Goal: Information Seeking & Learning: Learn about a topic

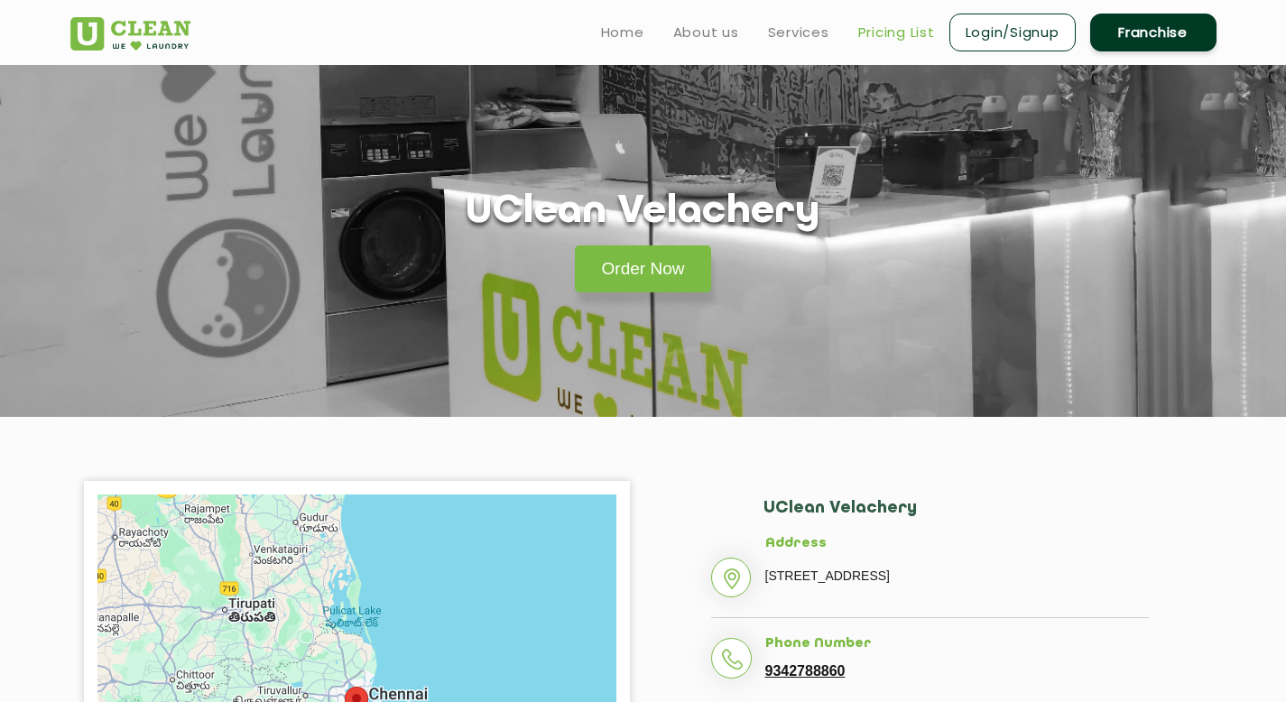
click at [903, 42] on link "Pricing List" at bounding box center [896, 33] width 77 height 22
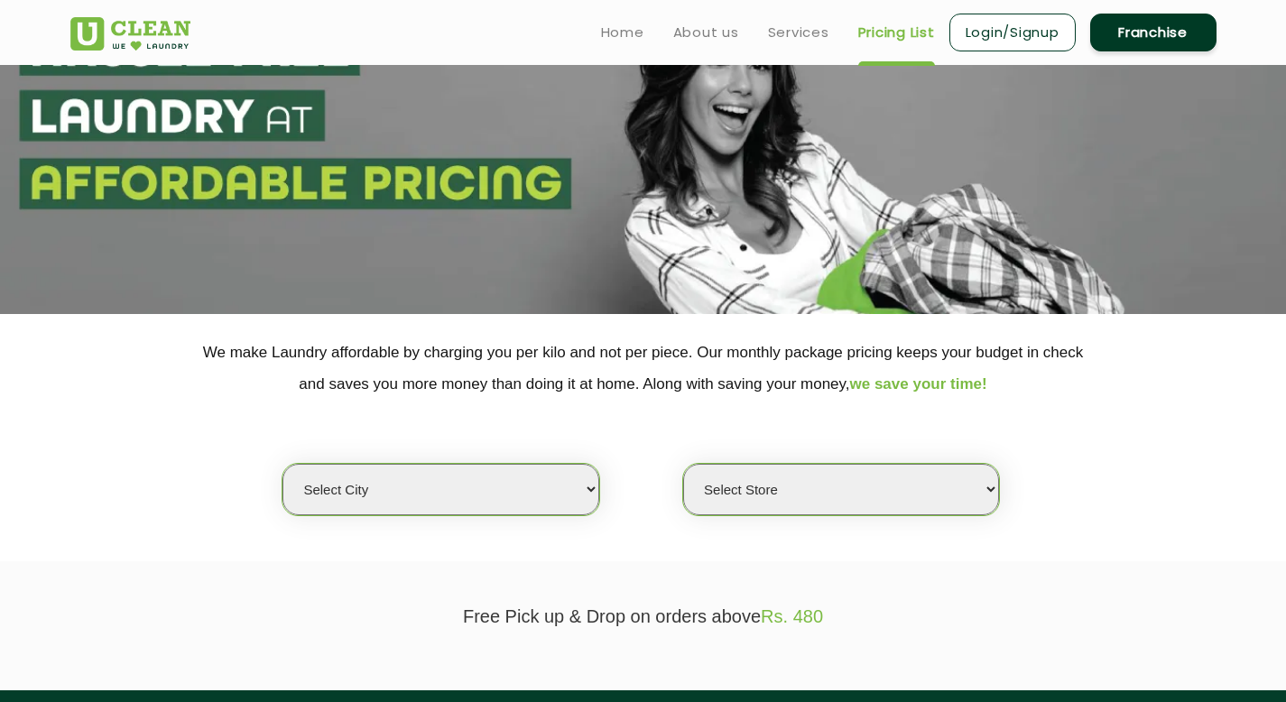
scroll to position [248, 0]
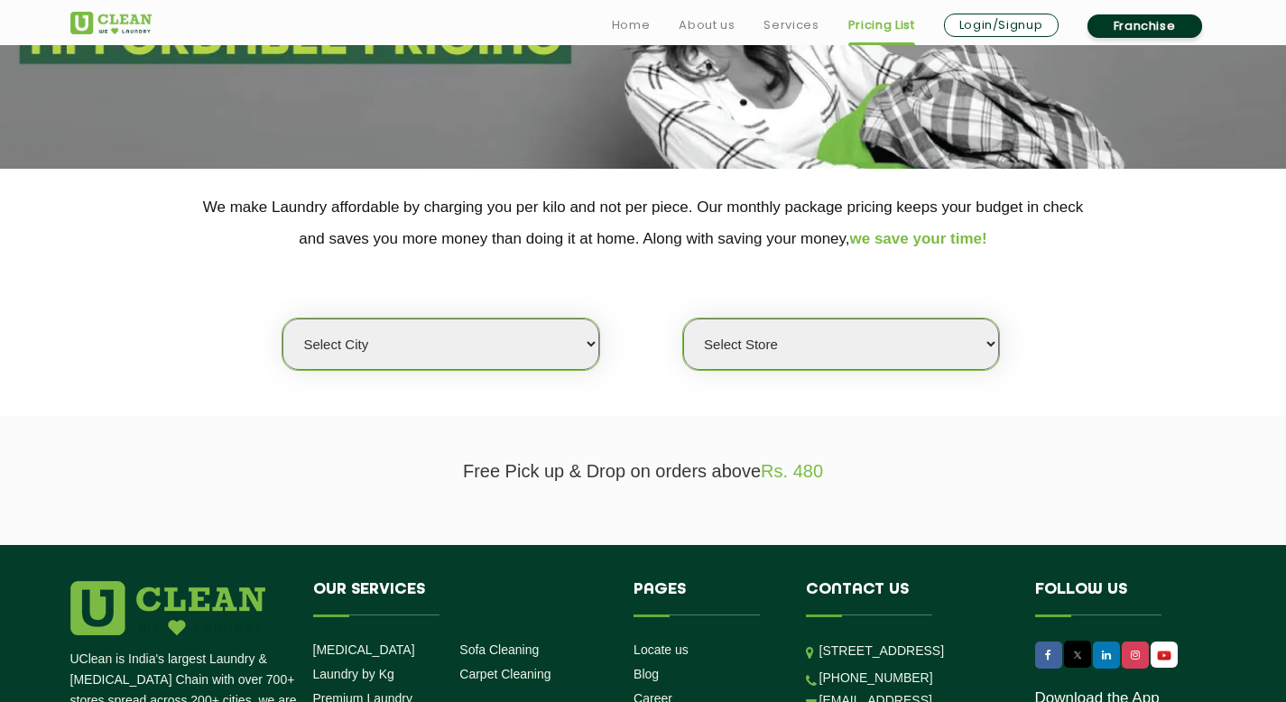
click at [464, 346] on select "Select city [GEOGRAPHIC_DATA] [GEOGRAPHIC_DATA] [GEOGRAPHIC_DATA] [GEOGRAPHIC_D…" at bounding box center [440, 344] width 316 height 51
select select "11"
click at [282, 319] on select "Select city [GEOGRAPHIC_DATA] [GEOGRAPHIC_DATA] [GEOGRAPHIC_DATA] [GEOGRAPHIC_D…" at bounding box center [440, 344] width 316 height 51
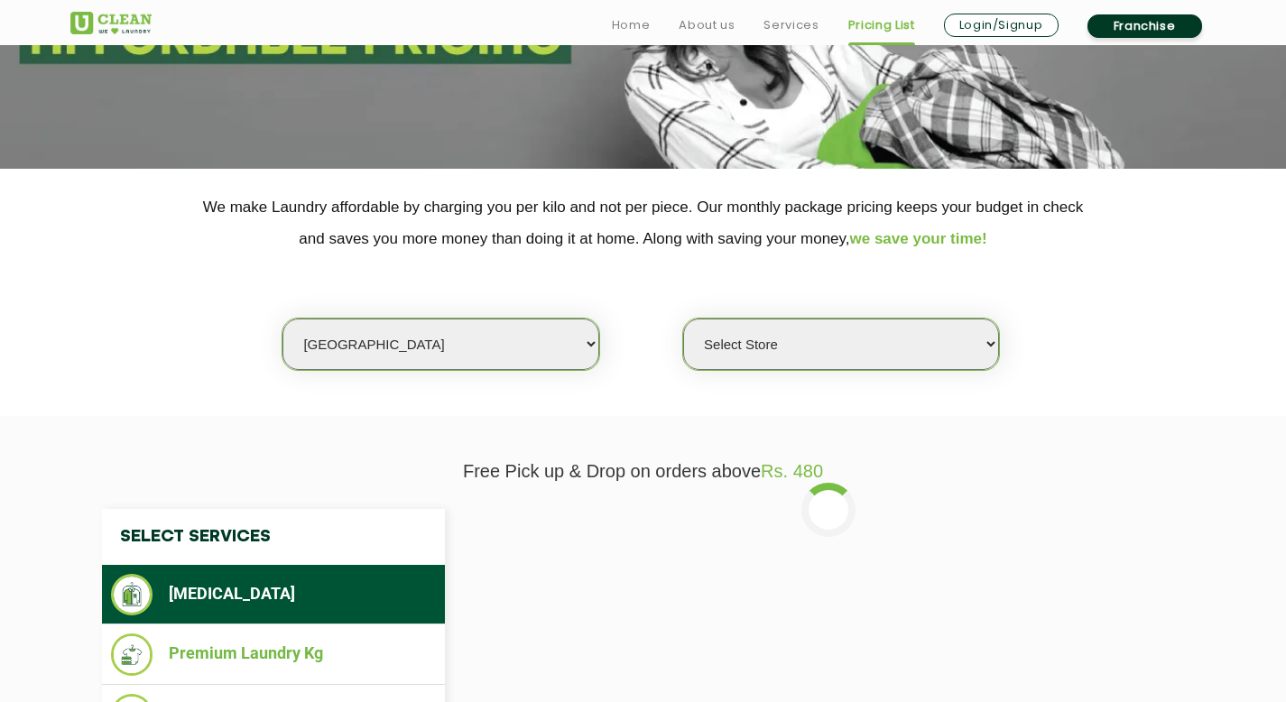
click at [749, 336] on select "Select Store [GEOGRAPHIC_DATA][PERSON_NAME] UClean Navalur UClean Chitlapakkam …" at bounding box center [841, 344] width 316 height 51
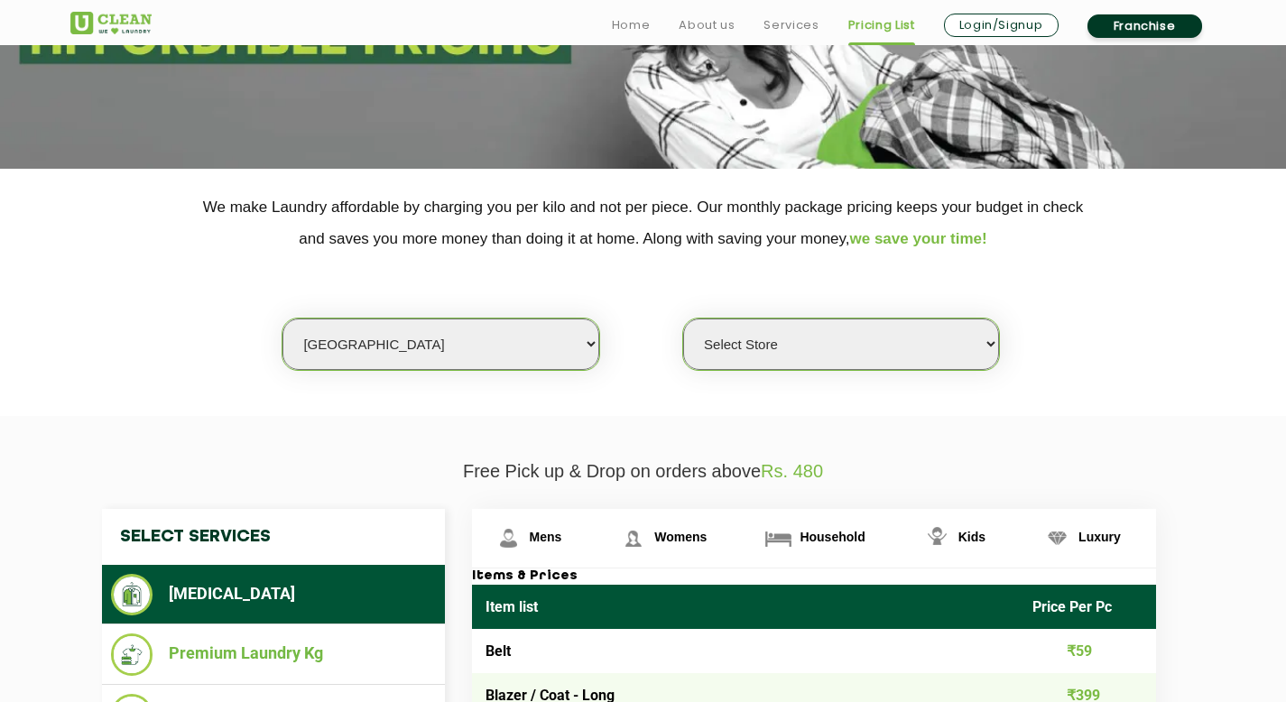
select select "427"
click at [683, 319] on select "Select Store [GEOGRAPHIC_DATA][PERSON_NAME] UClean Navalur UClean Chitlapakkam …" at bounding box center [841, 344] width 316 height 51
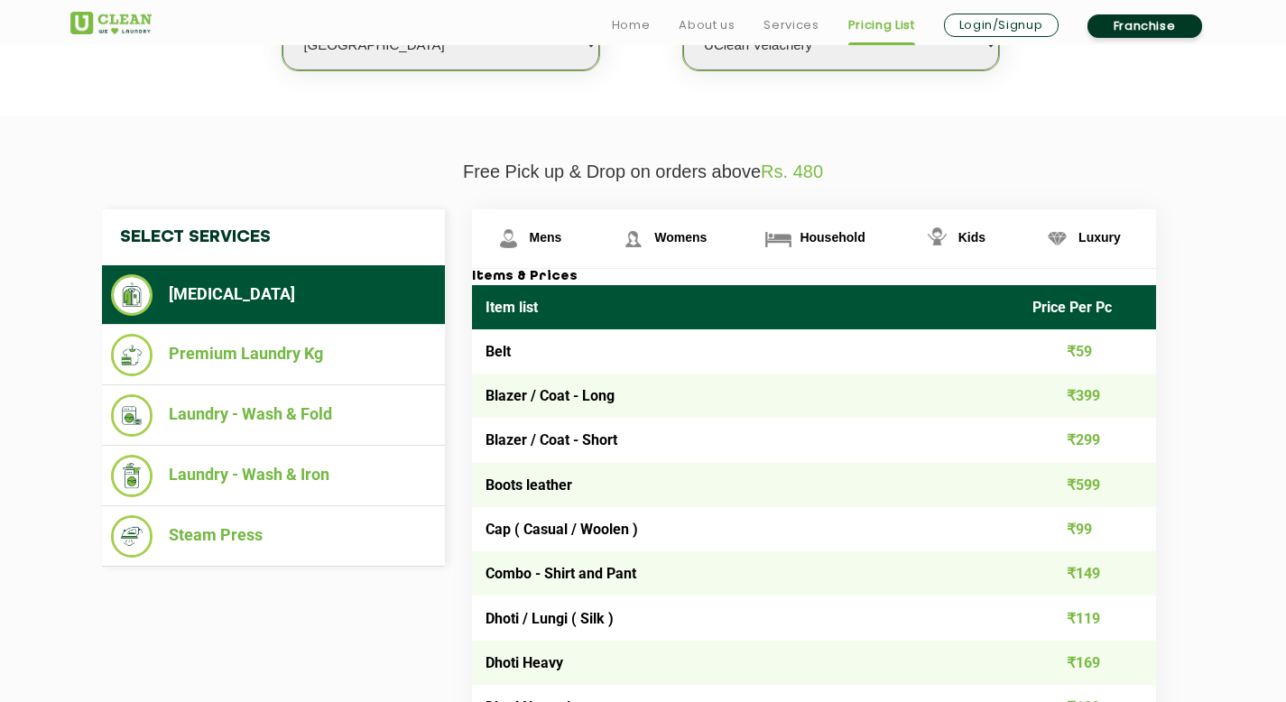
scroll to position [558, 0]
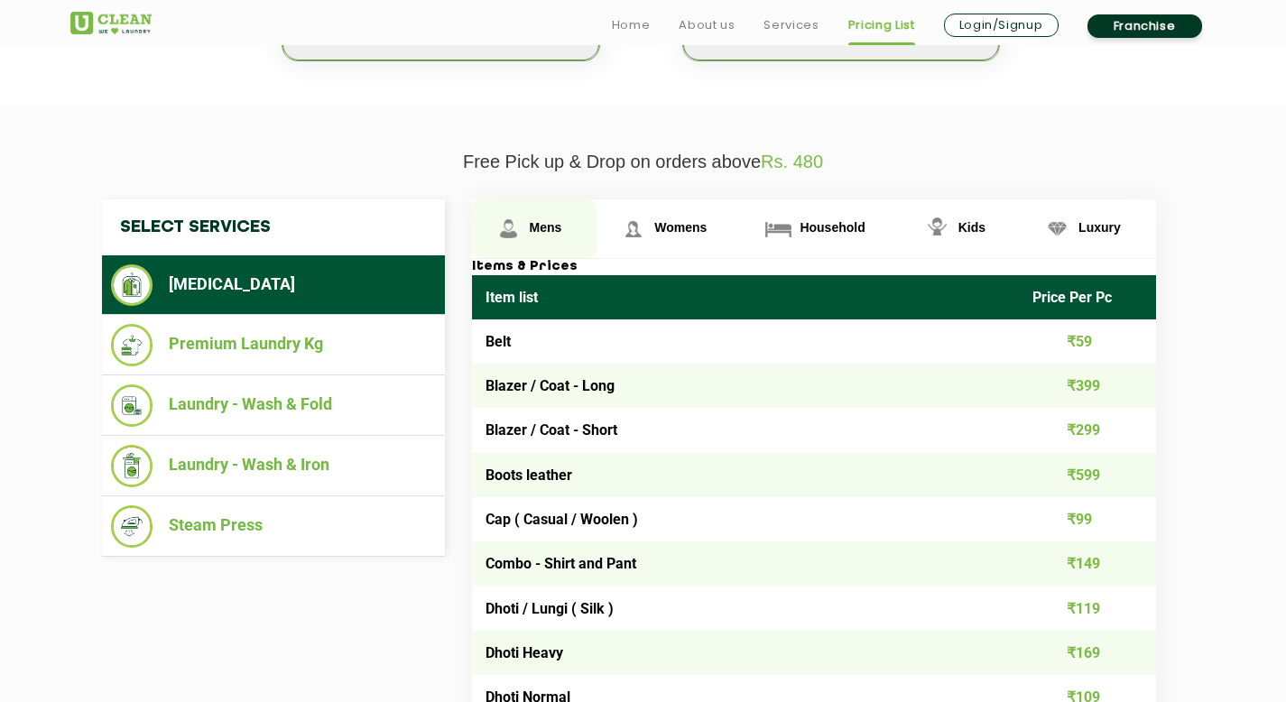
click at [551, 229] on span "Mens" at bounding box center [546, 227] width 32 height 14
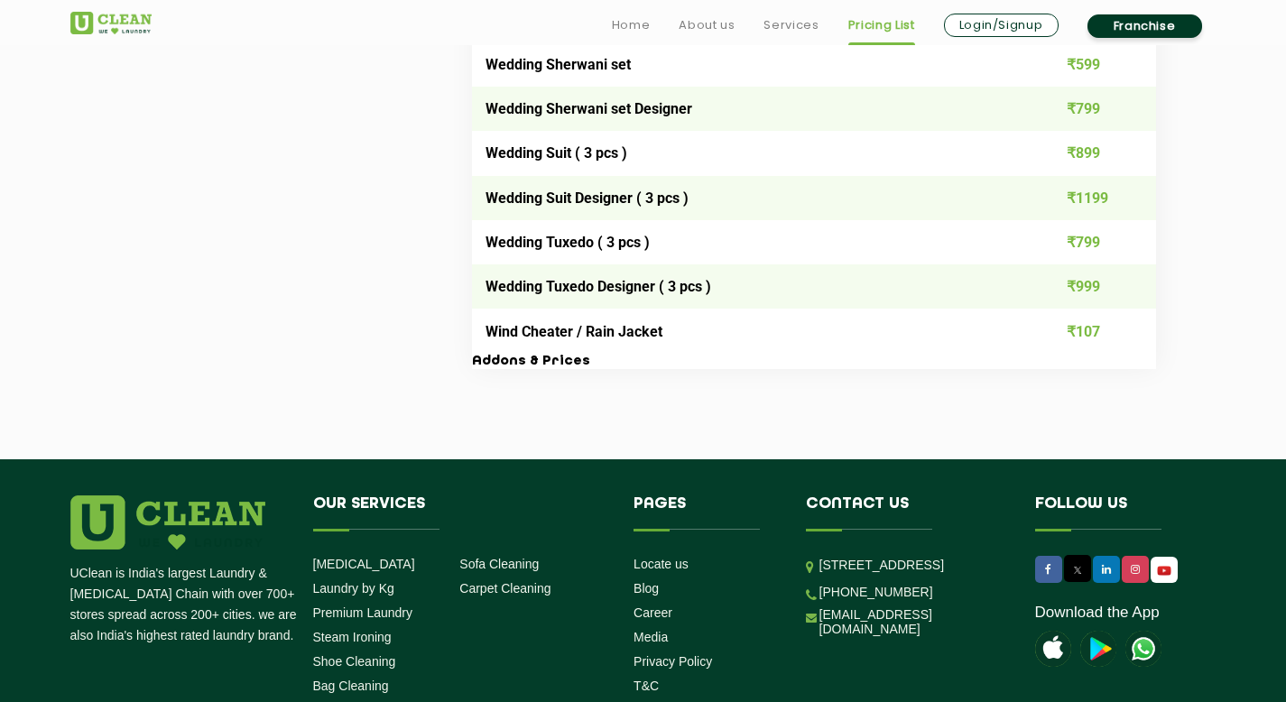
scroll to position [3684, 0]
